Goal: Task Accomplishment & Management: Manage account settings

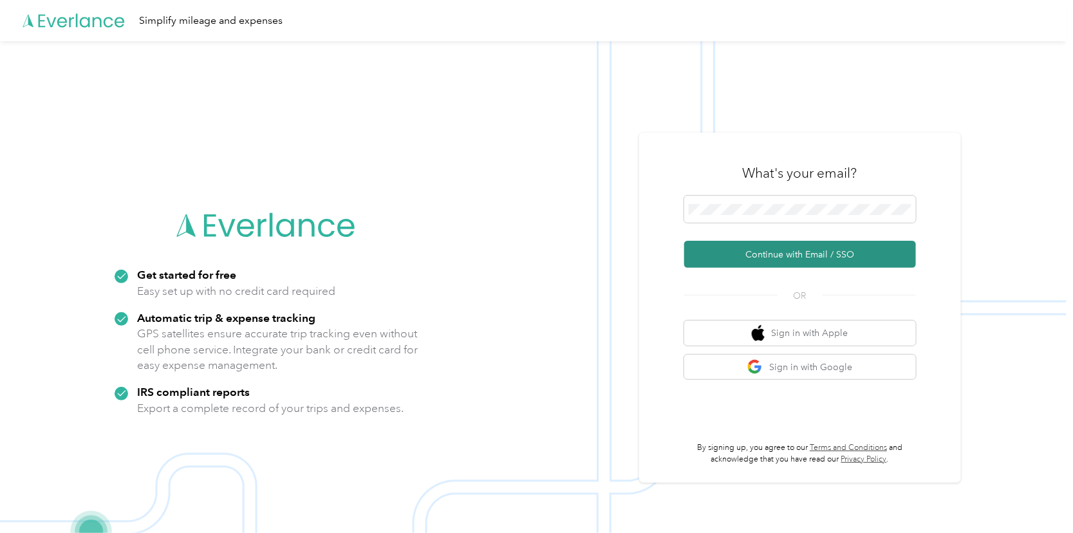
click at [736, 256] on button "Continue with Email / SSO" at bounding box center [800, 254] width 232 height 27
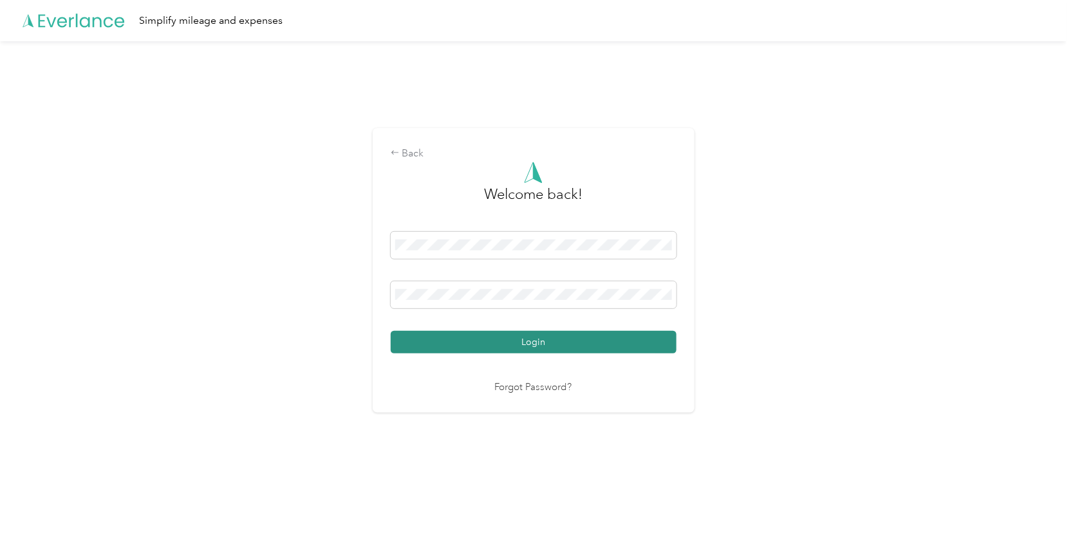
click at [455, 339] on button "Login" at bounding box center [534, 342] width 286 height 23
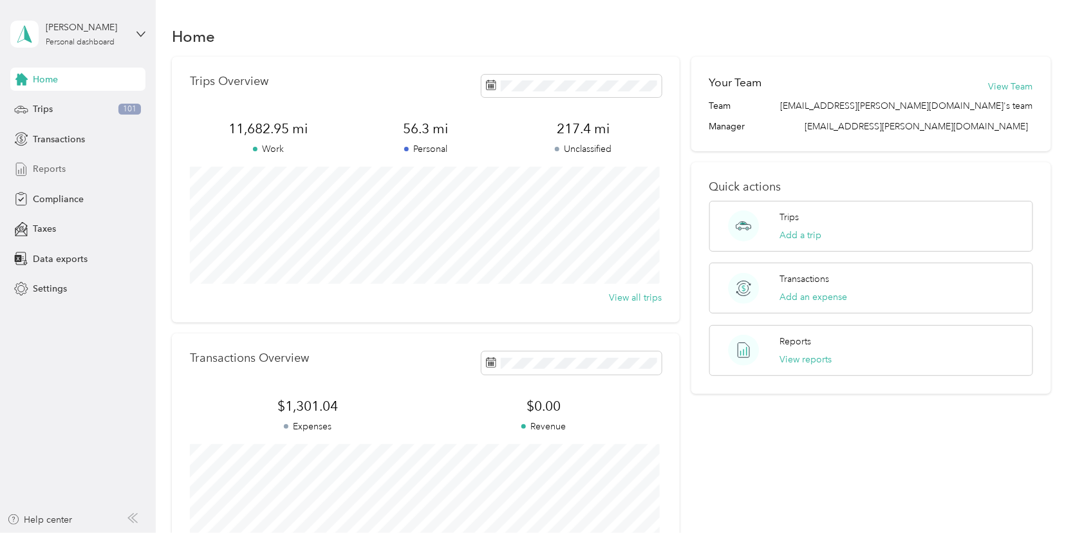
click at [47, 163] on span "Reports" at bounding box center [49, 169] width 33 height 14
